Goal: Check status

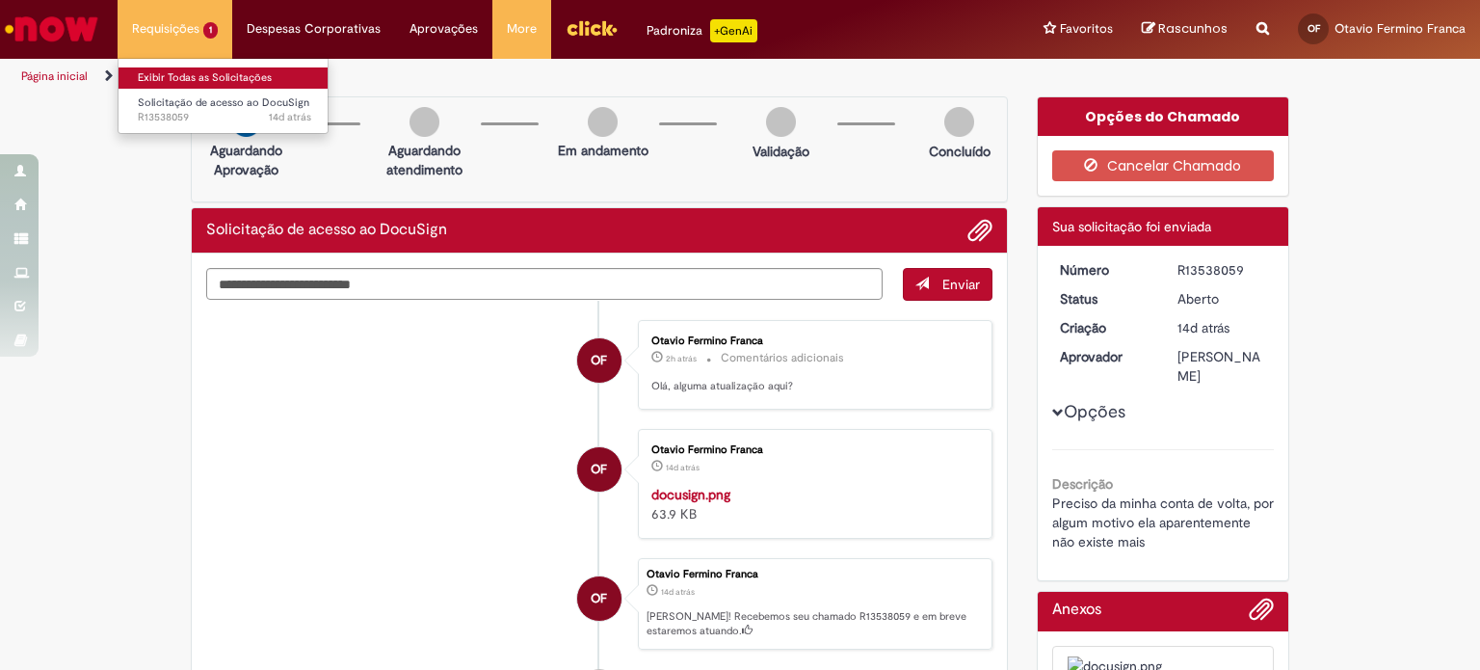
scroll to position [8, 0]
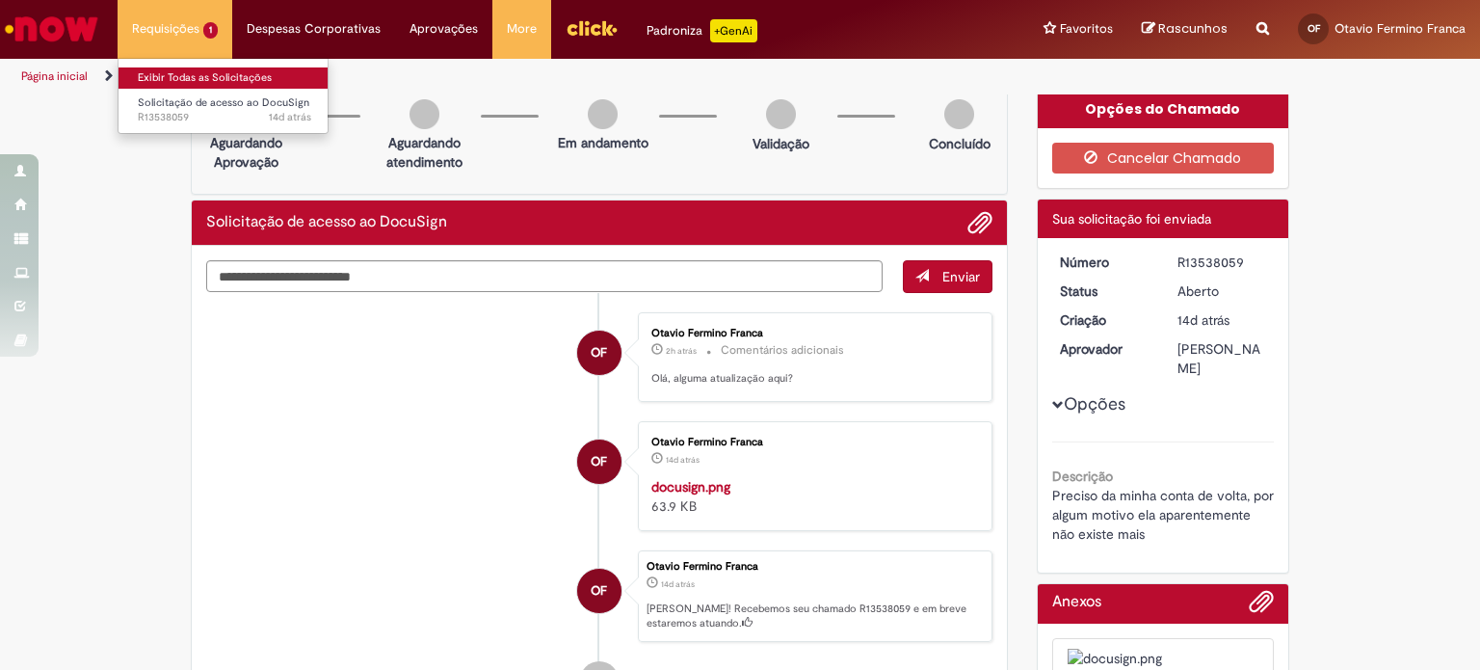
click at [189, 77] on link "Exibir Todas as Solicitações" at bounding box center [225, 77] width 212 height 21
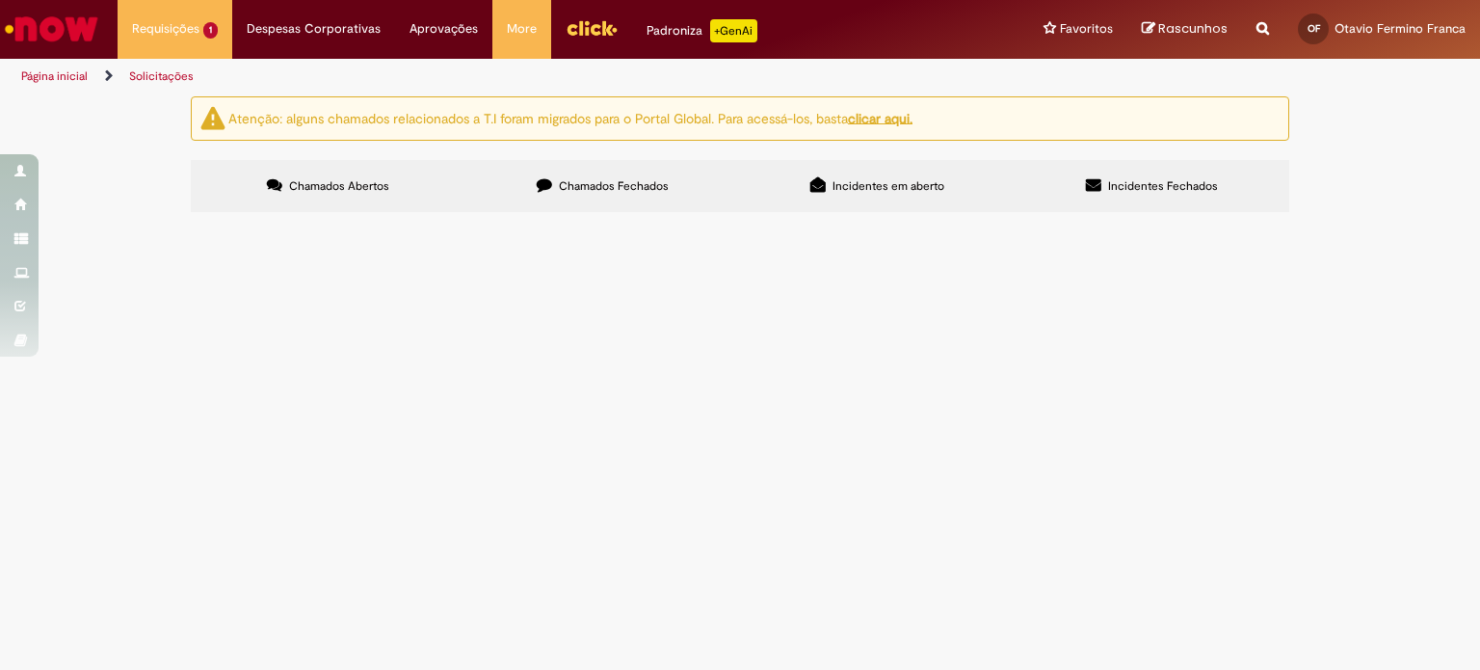
click at [669, 192] on label "Chamados Fechados" at bounding box center [602, 186] width 275 height 52
click at [0, 0] on span "Acesso para realizar atividades diárias." at bounding box center [0, 0] width 0 height 0
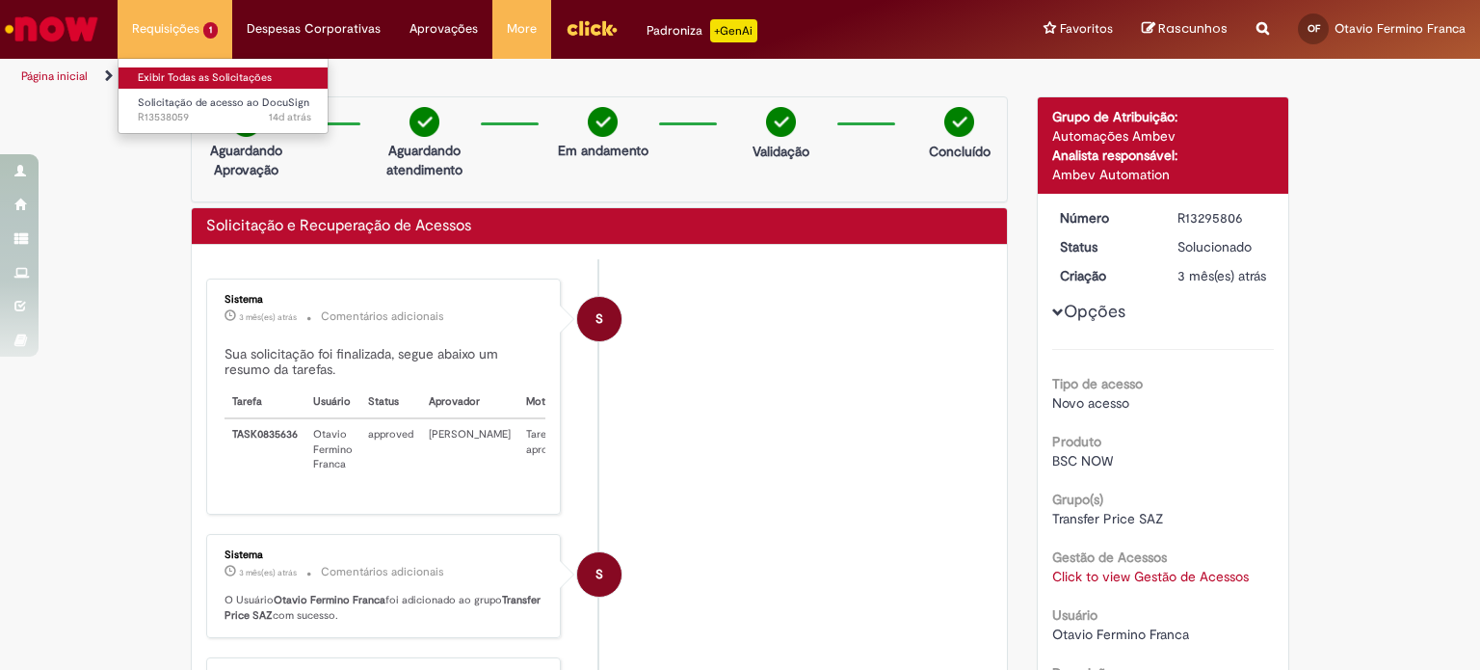
click at [210, 76] on link "Exibir Todas as Solicitações" at bounding box center [225, 77] width 212 height 21
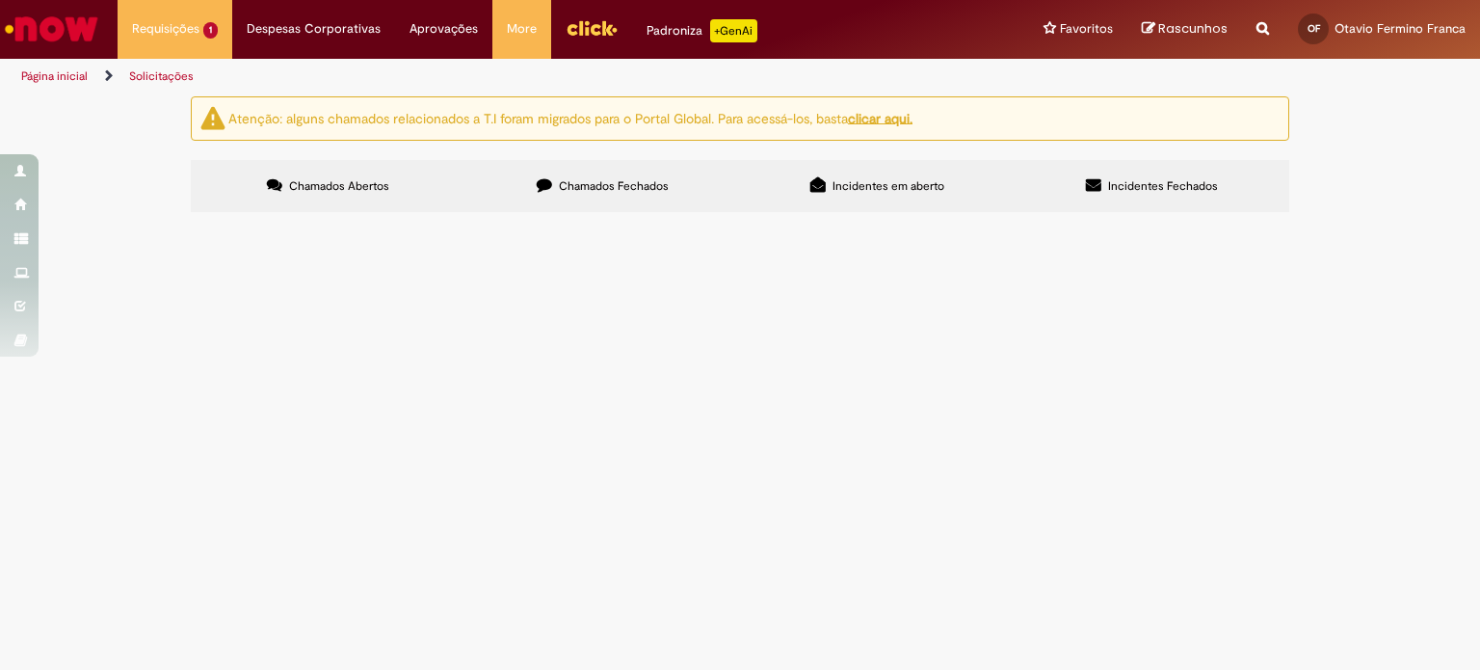
click at [563, 201] on label "Chamados Fechados" at bounding box center [602, 186] width 275 height 52
click at [895, 160] on label "Incidentes em aberto" at bounding box center [877, 186] width 275 height 52
click at [1126, 211] on label "Incidentes Fechados" at bounding box center [1152, 186] width 275 height 52
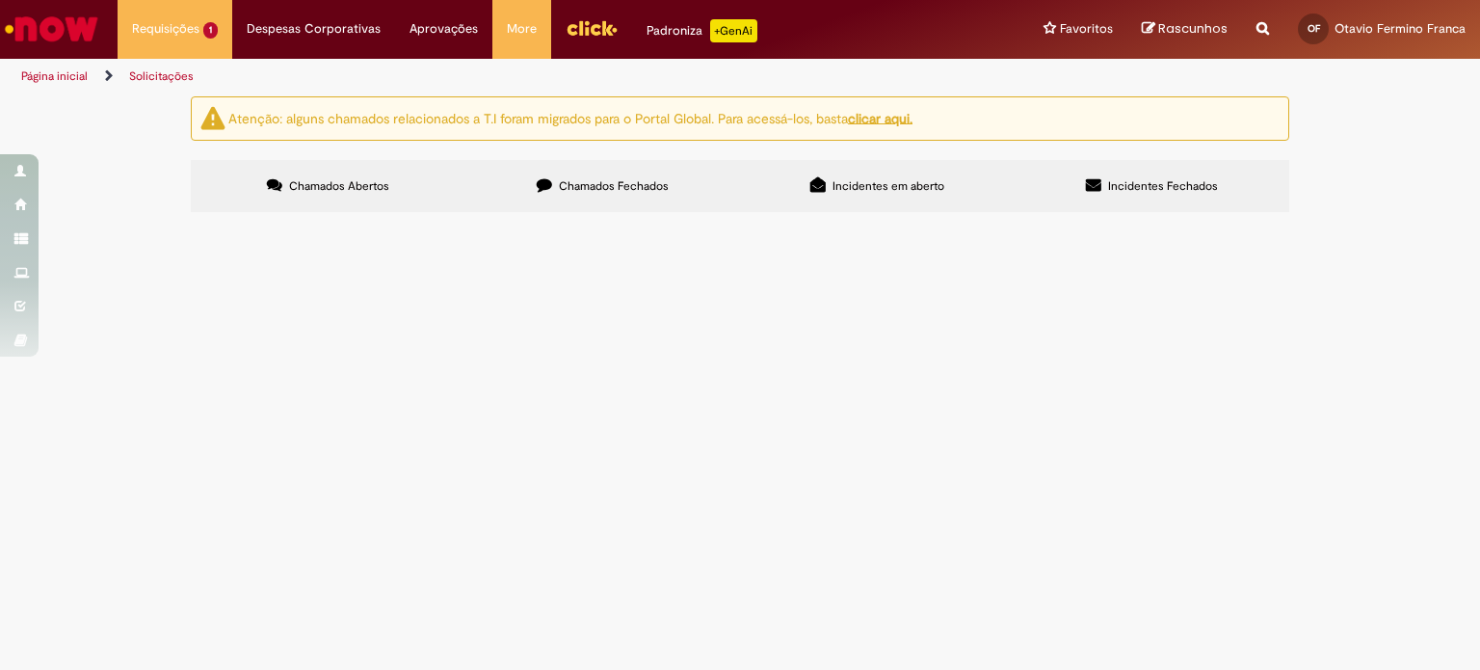
click at [632, 186] on span "Chamados Fechados" at bounding box center [614, 185] width 110 height 15
click at [319, 203] on label "Chamados Abertos" at bounding box center [328, 186] width 275 height 52
